Goal: Find specific page/section: Find specific page/section

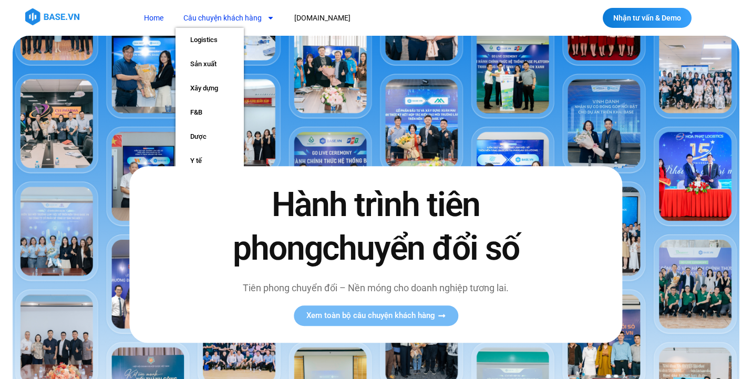
click at [221, 22] on link "Câu chuyện khách hàng" at bounding box center [229, 17] width 107 height 19
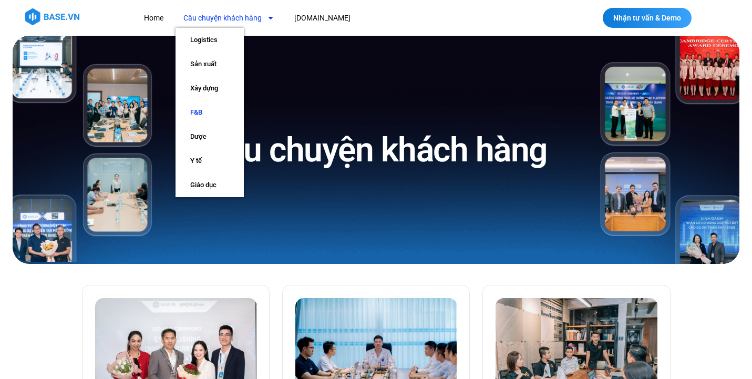
click at [214, 108] on link "F&B" at bounding box center [210, 112] width 68 height 24
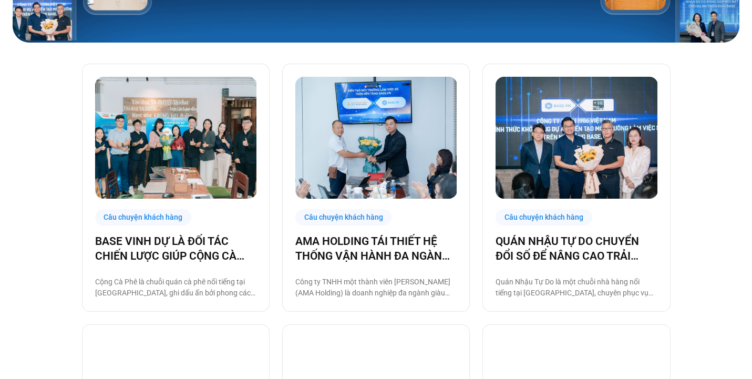
scroll to position [43, 0]
